Goal: Find specific page/section: Find specific page/section

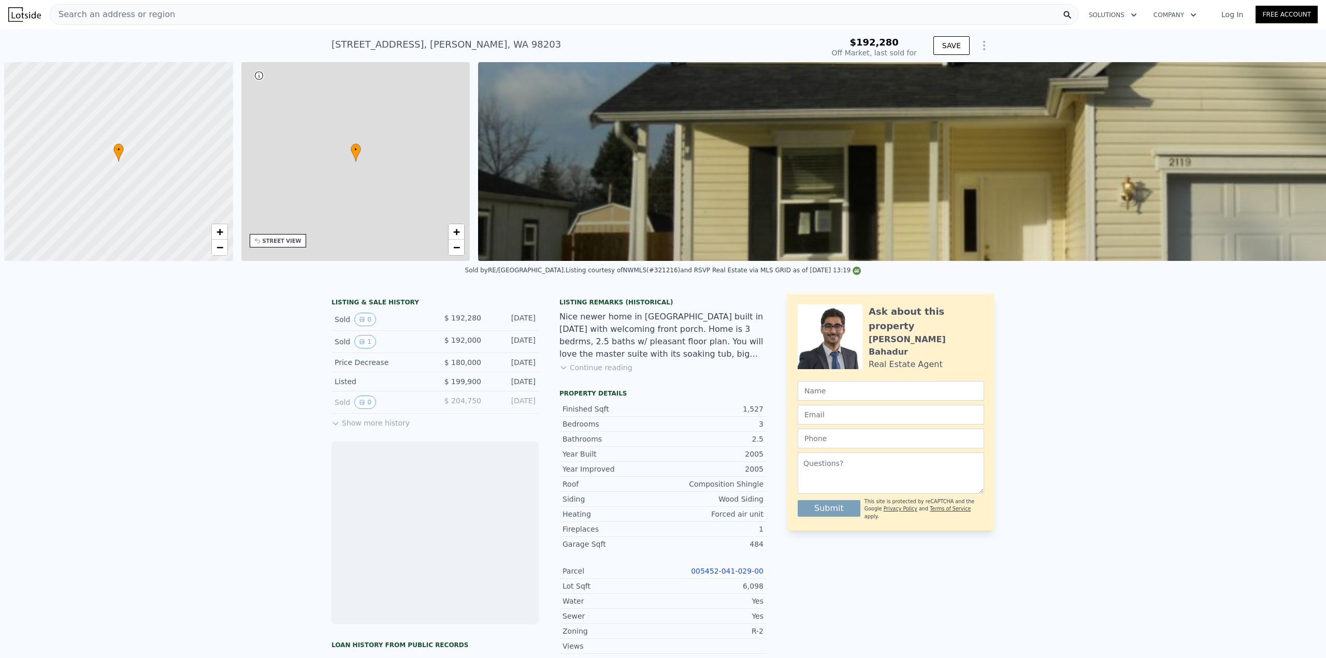
scroll to position [0, 4]
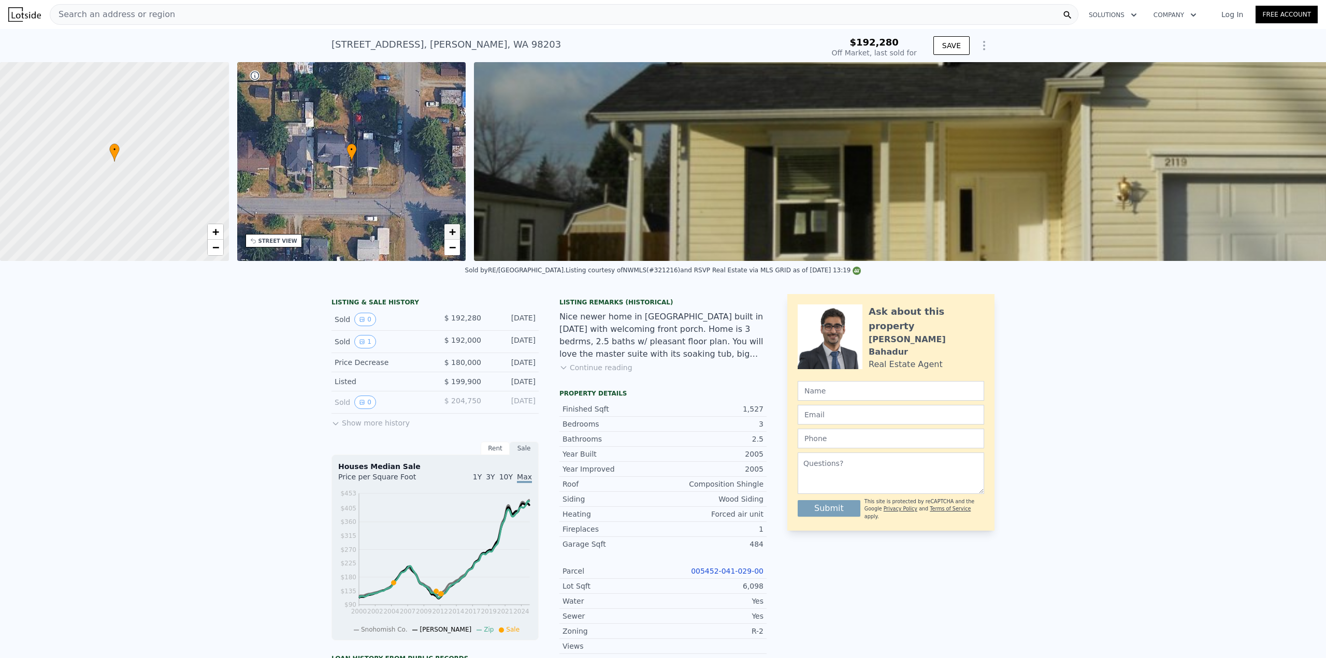
click at [448, 233] on link "+" at bounding box center [452, 232] width 16 height 16
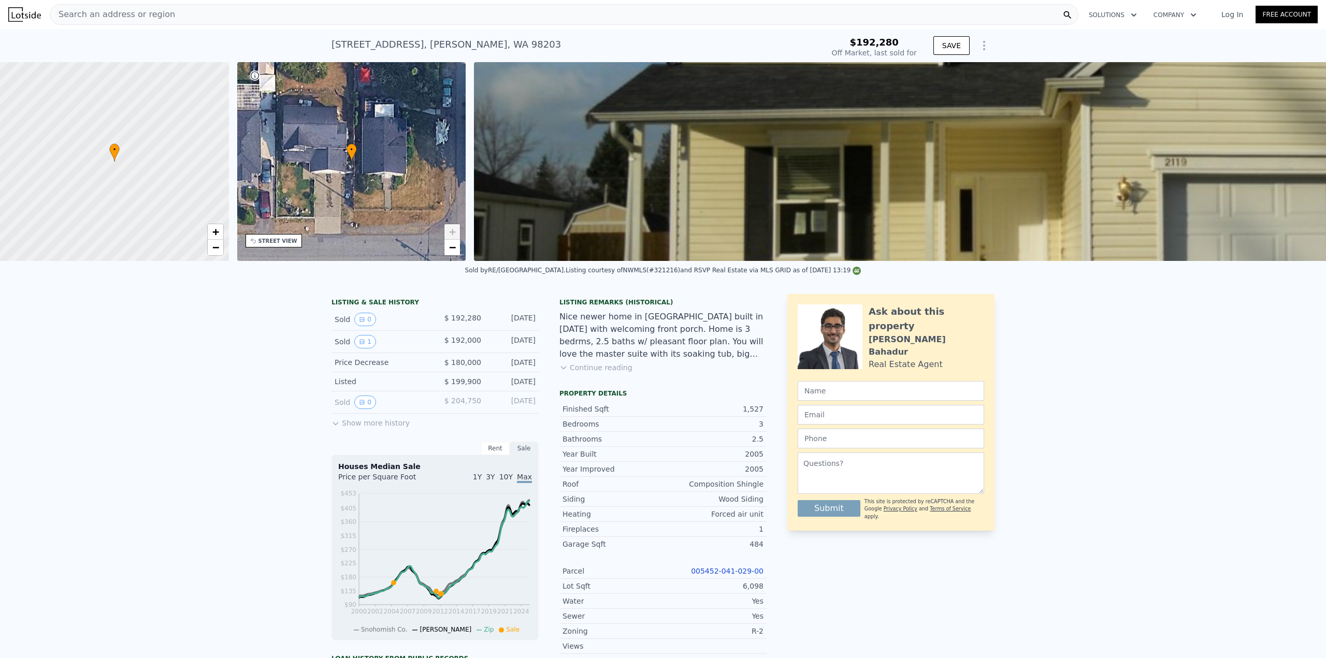
click at [448, 232] on link "+" at bounding box center [452, 232] width 16 height 16
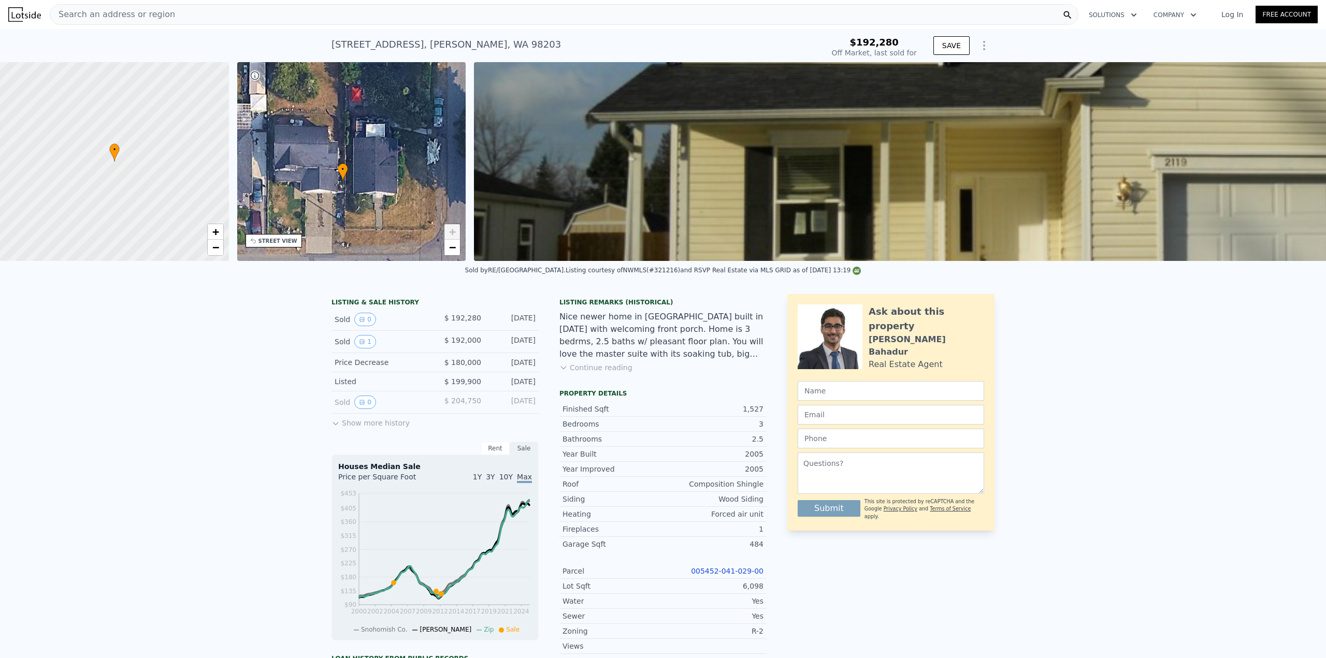
drag, startPoint x: 346, startPoint y: 190, endPoint x: 292, endPoint y: 212, distance: 58.1
click at [292, 212] on div "• + −" at bounding box center [351, 161] width 229 height 199
type input "$ 701,000"
type input "$ 445,176"
click at [106, 166] on div at bounding box center [114, 161] width 274 height 239
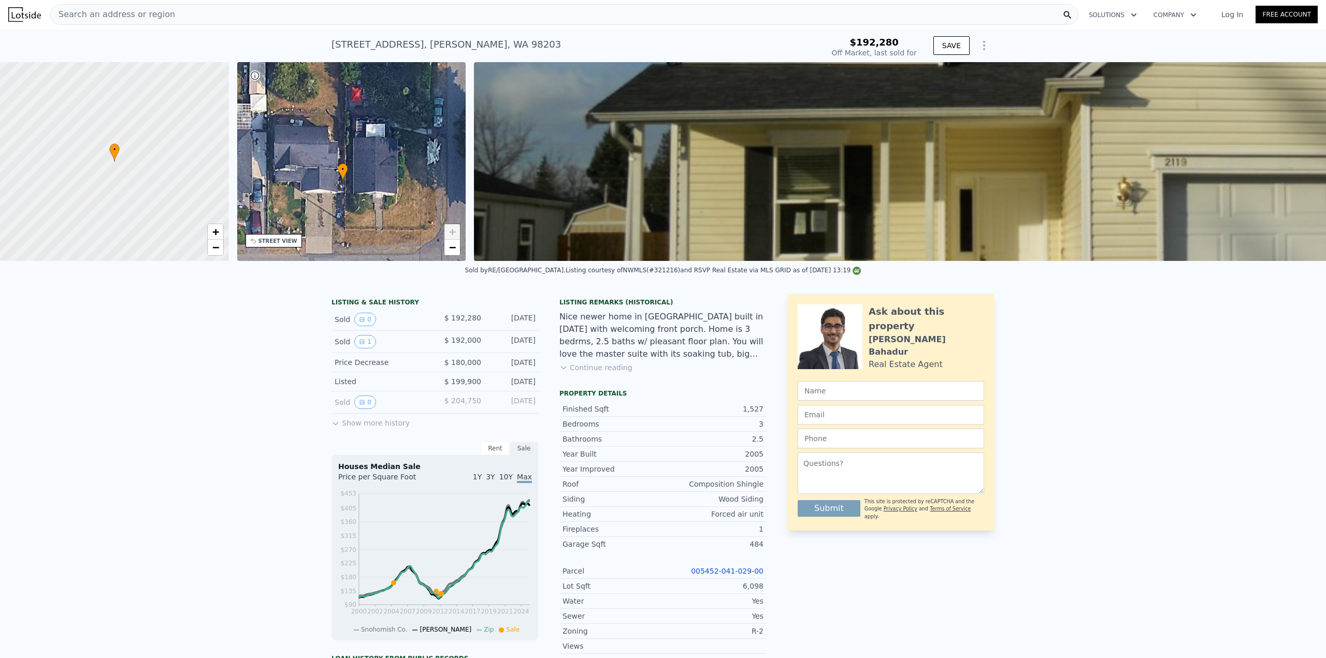
click at [282, 240] on div "STREET VIEW" at bounding box center [277, 241] width 39 height 8
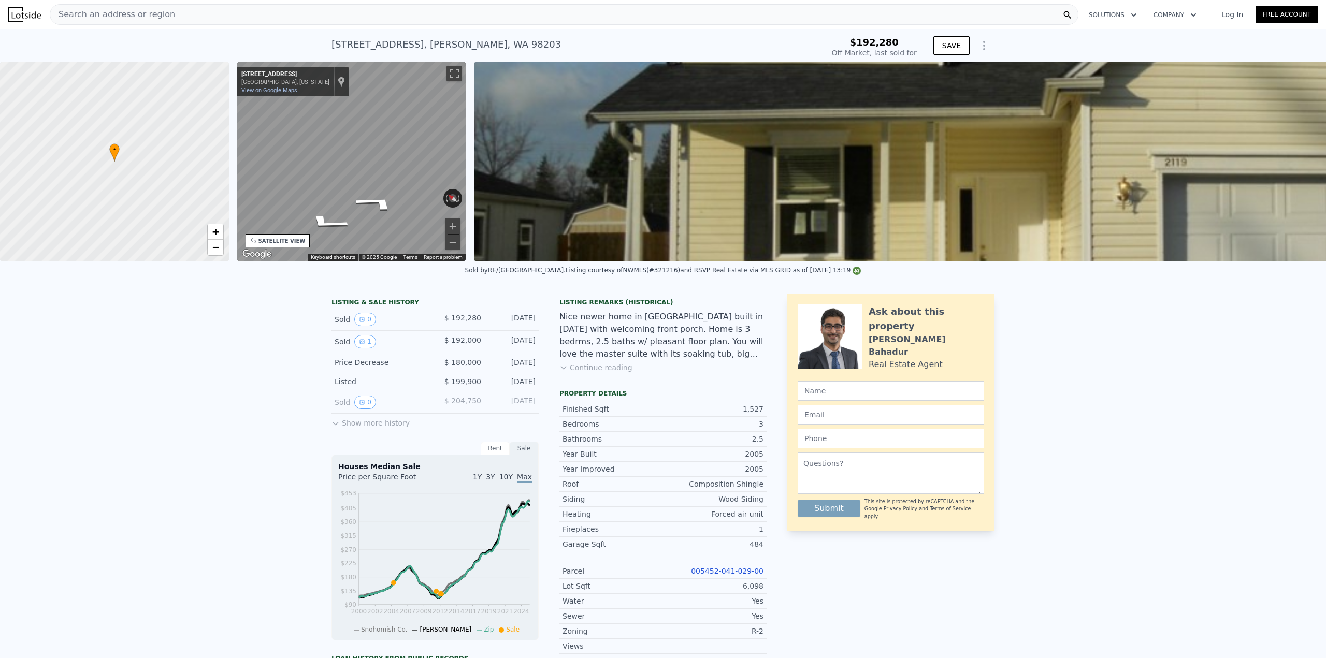
click at [206, 170] on div "• + − • + − STREET VIEW ← Move left → Move right ↑ Move up ↓ Move down + Zoom i…" at bounding box center [663, 161] width 1326 height 199
click at [155, 15] on span "Search an address or region" at bounding box center [112, 14] width 125 height 12
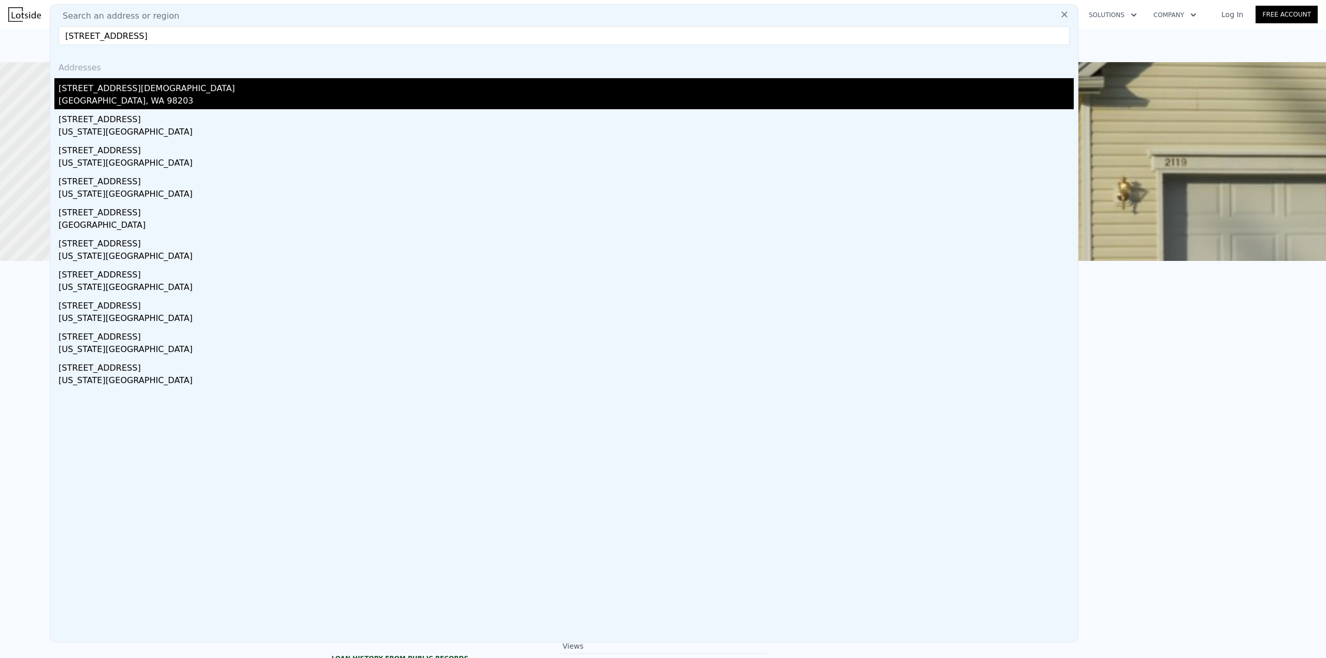
type input "[STREET_ADDRESS]"
click at [113, 94] on div "[STREET_ADDRESS][DEMOGRAPHIC_DATA]" at bounding box center [566, 86] width 1015 height 17
